Goal: Transaction & Acquisition: Purchase product/service

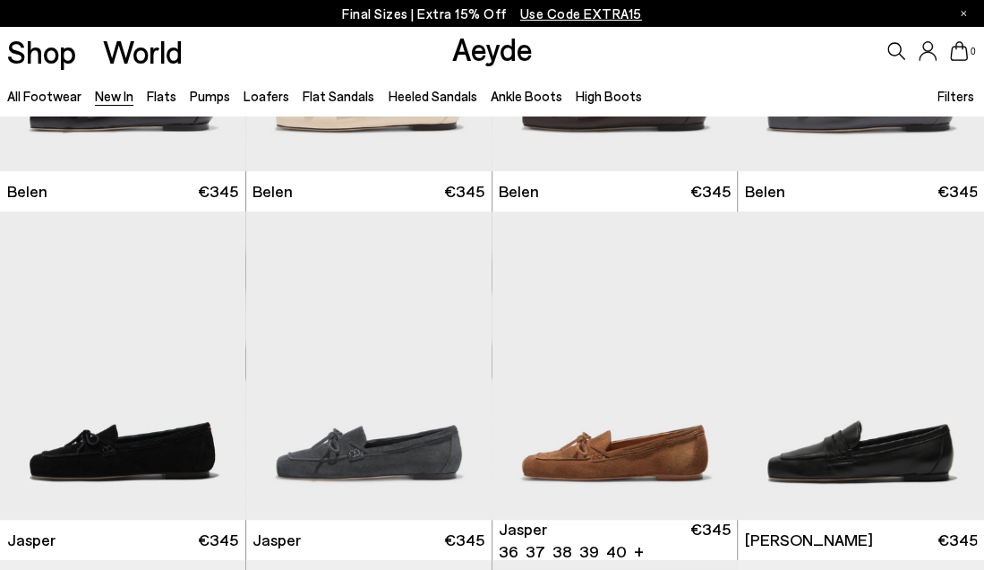
scroll to position [253, 0]
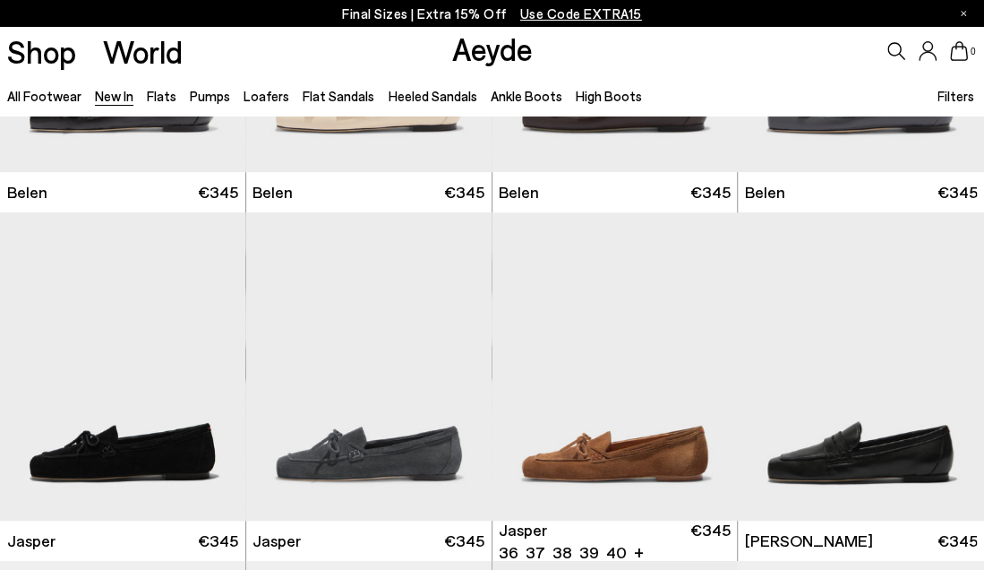
click at [605, 385] on img "1 / 6" at bounding box center [615, 366] width 245 height 309
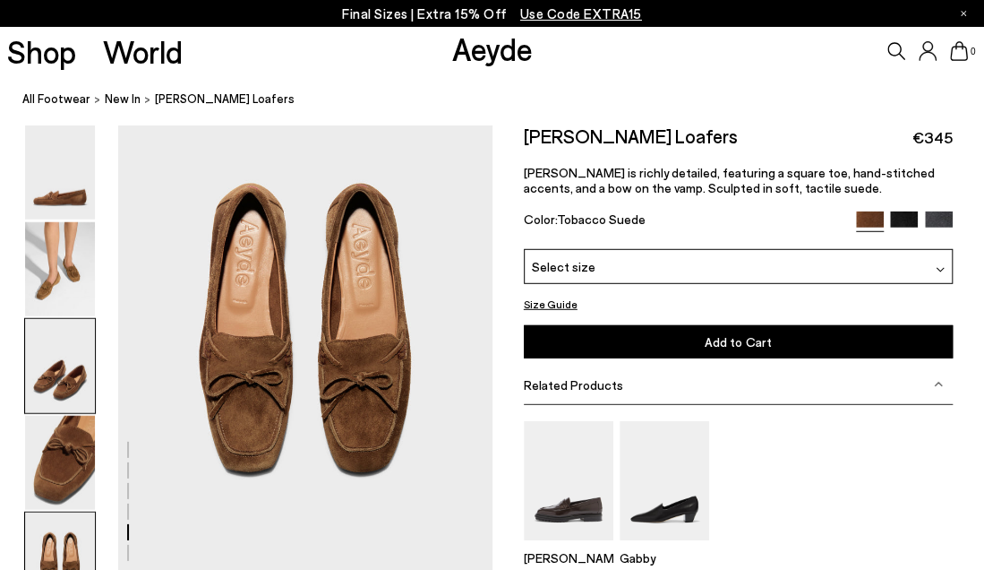
scroll to position [2050, 0]
click at [510, 530] on div "Size Guide Shoes Belt Our shoes come in European sizing. The easiest way to mea…" at bounding box center [739, 408] width 493 height 569
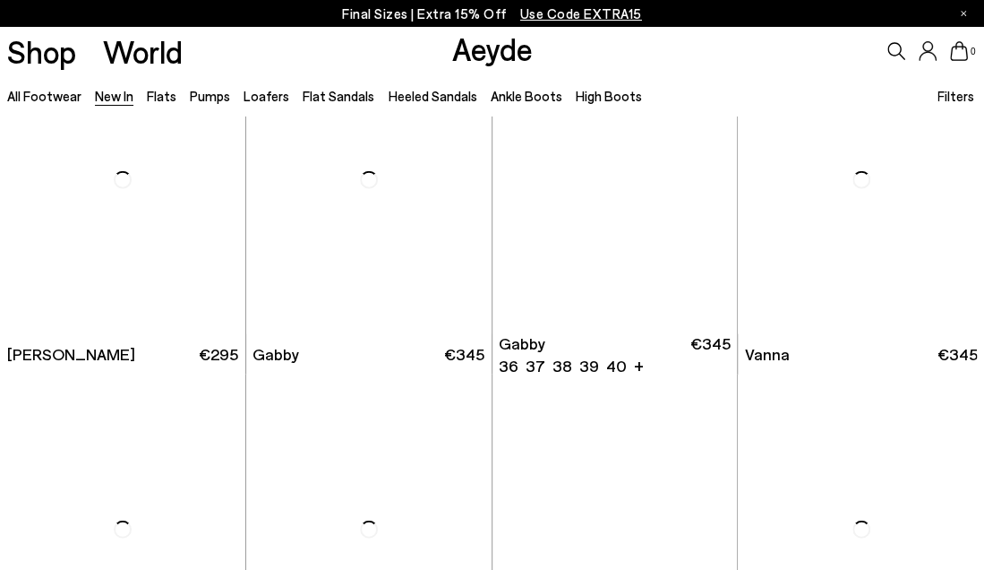
scroll to position [1766, 0]
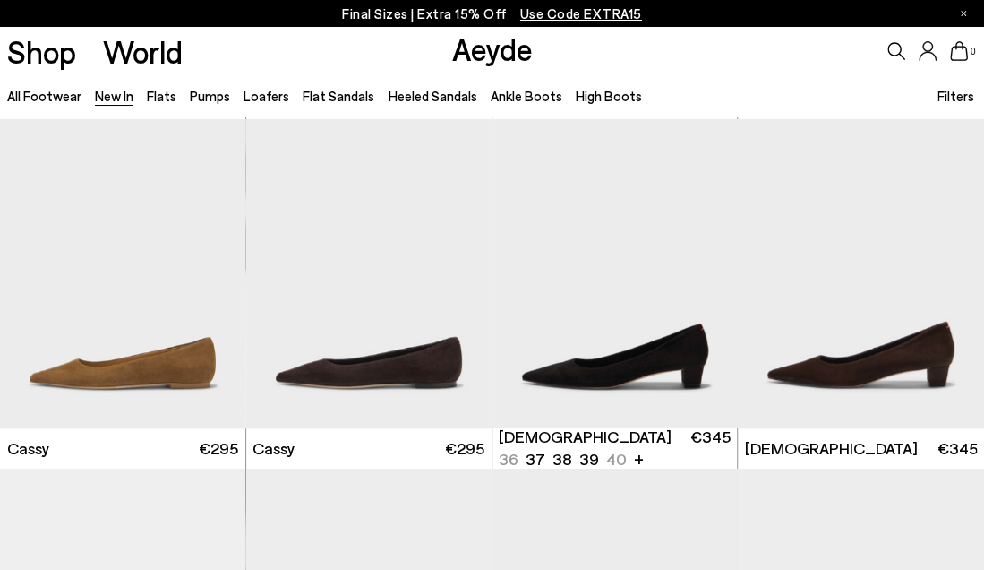
scroll to position [3564, 0]
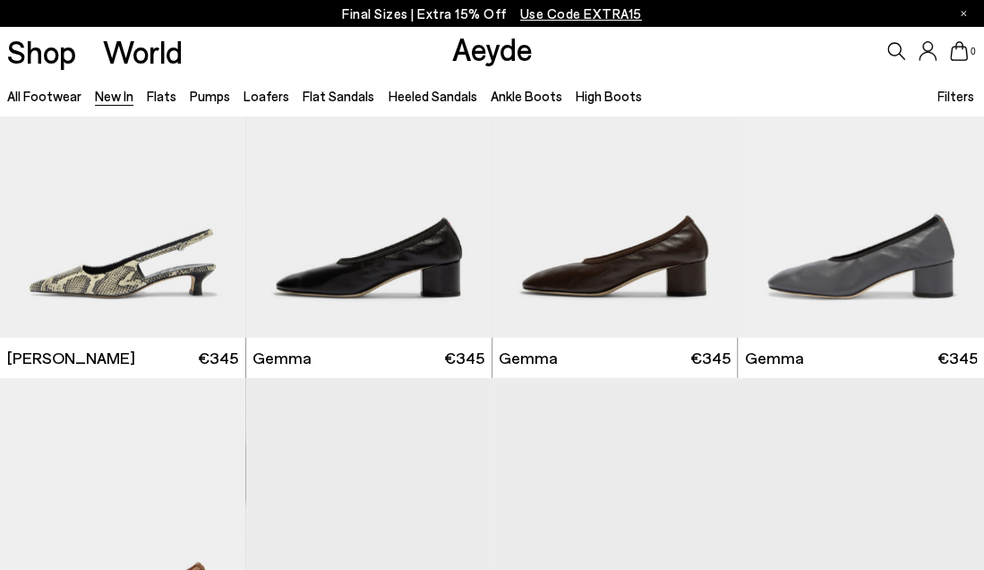
scroll to position [5067, 0]
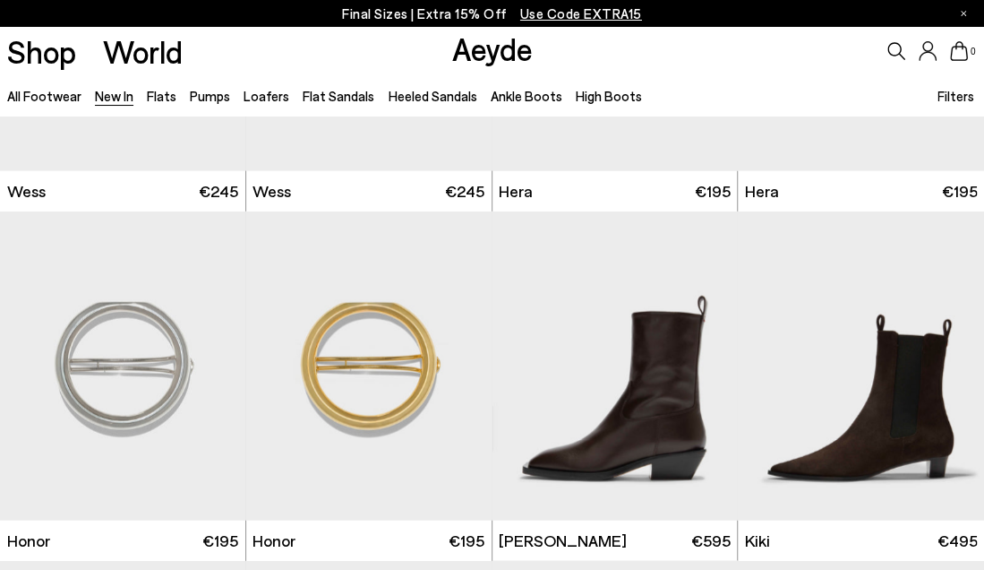
scroll to position [7557, 0]
